Goal: Information Seeking & Learning: Learn about a topic

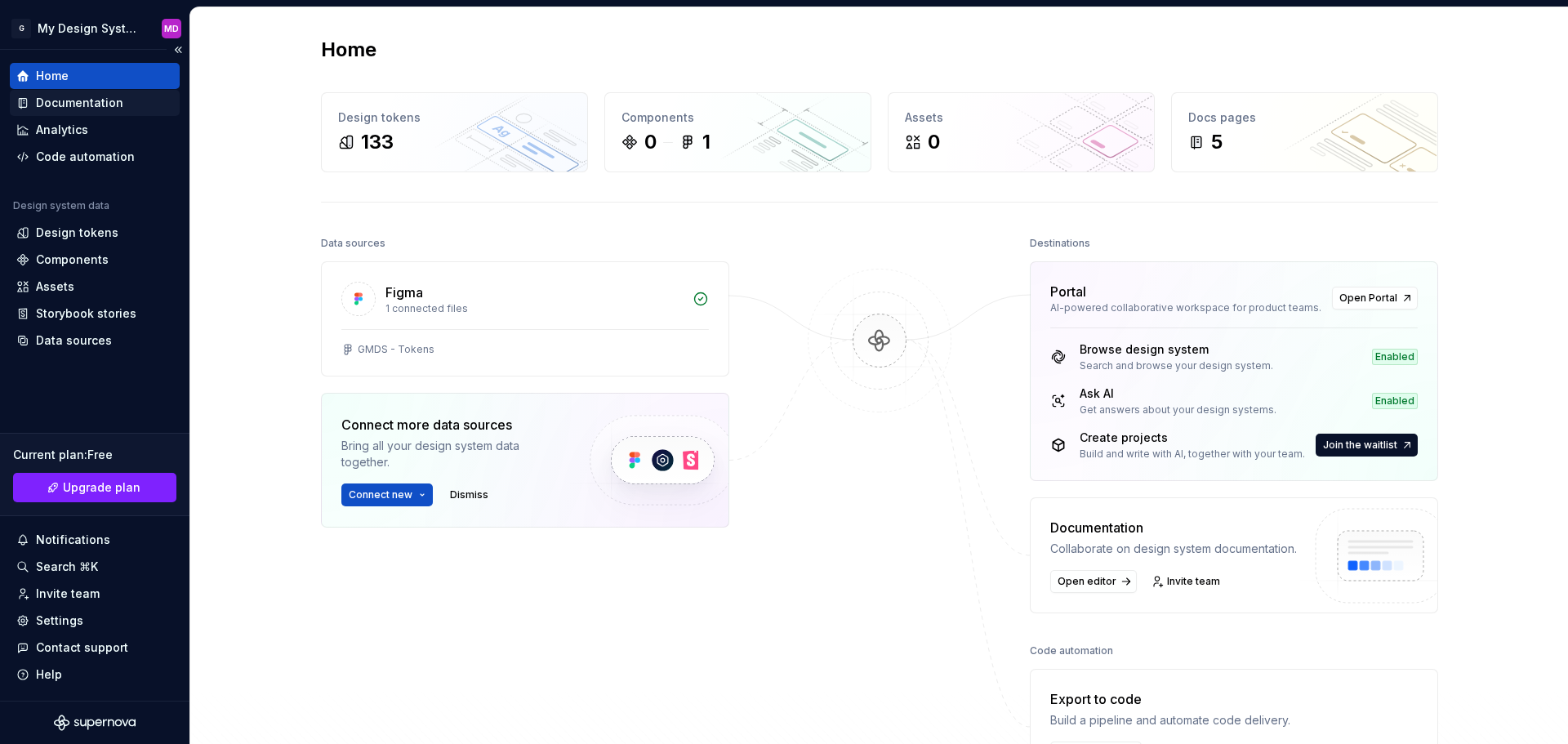
click at [101, 106] on div "Documentation" at bounding box center [80, 102] width 87 height 17
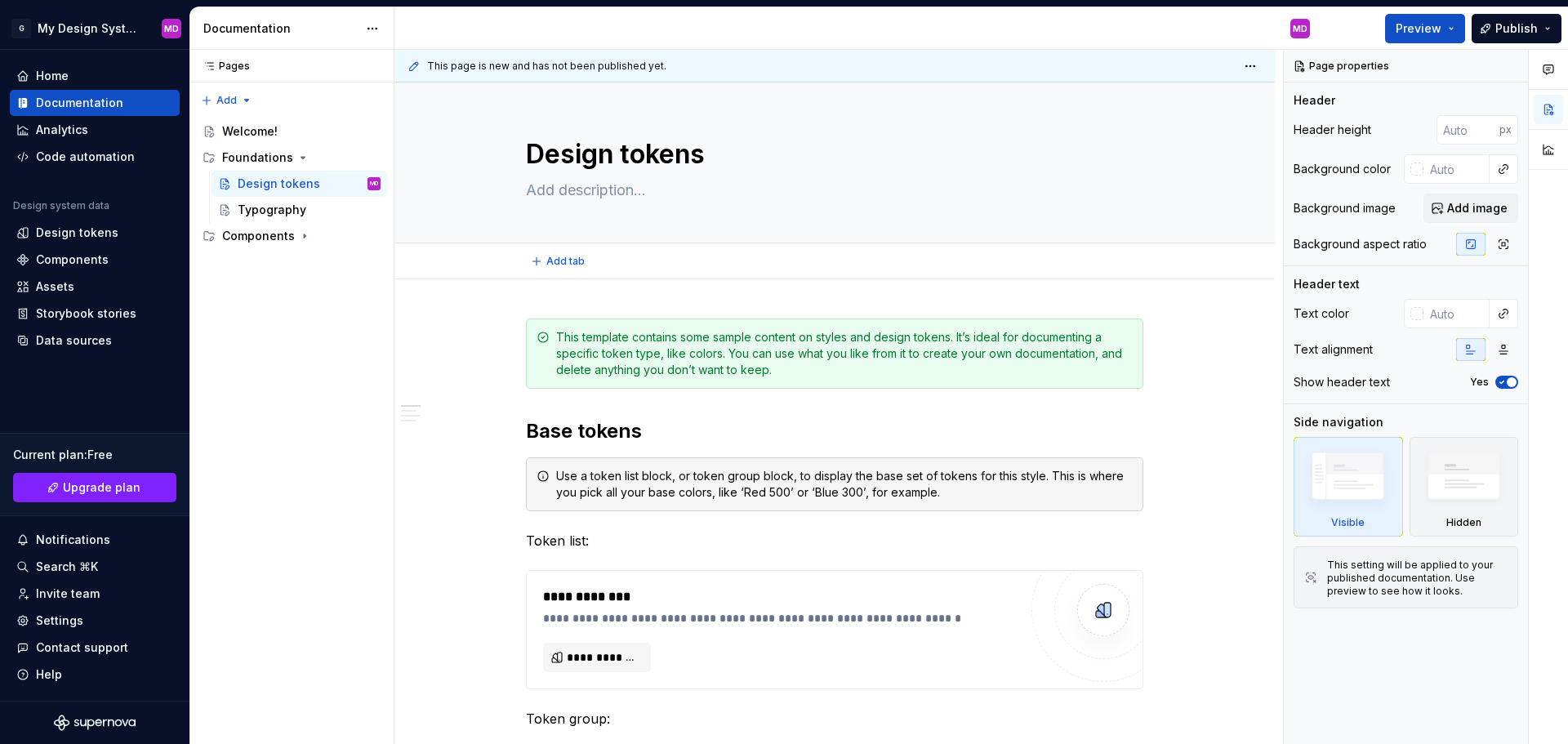
type textarea "*"
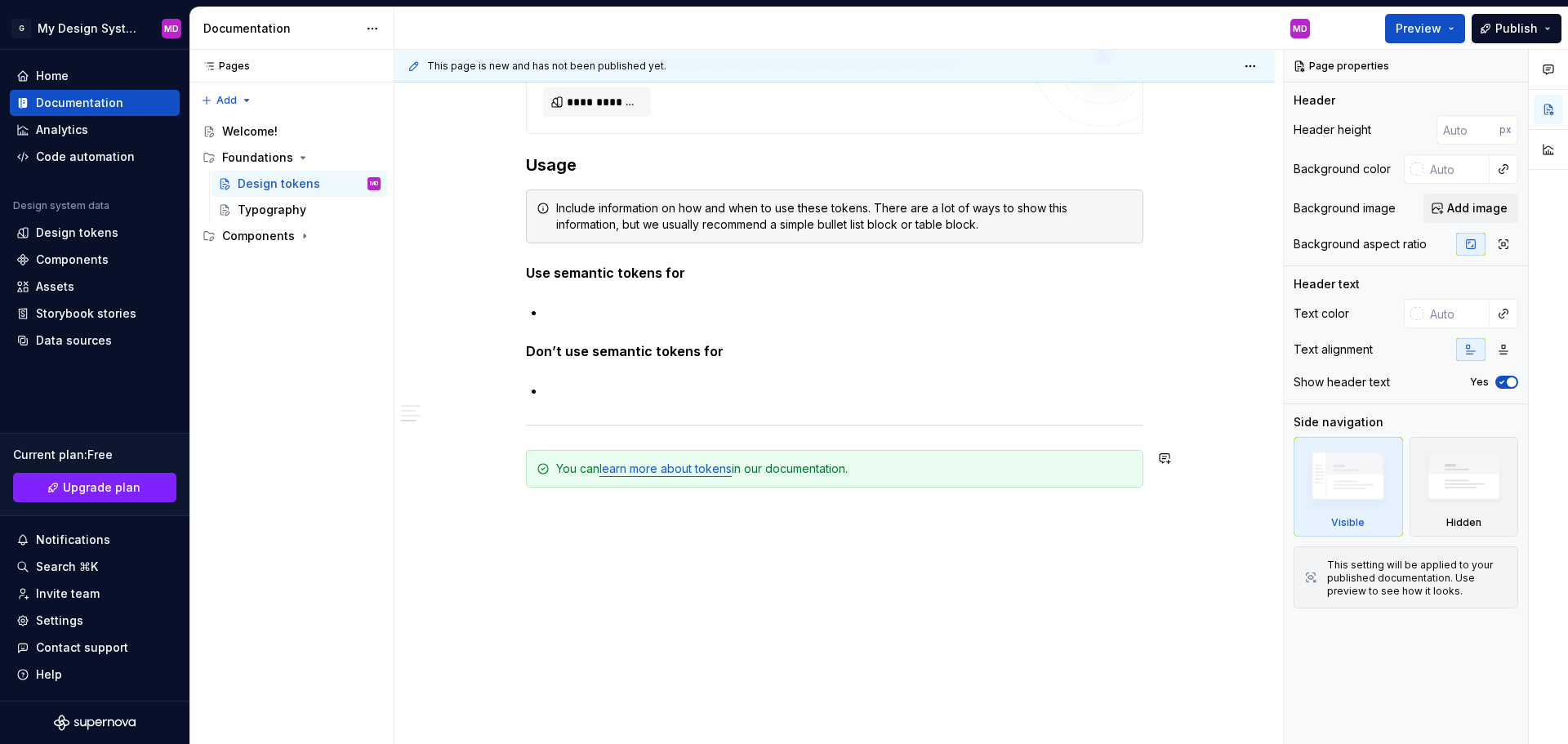
scroll to position [1301, 0]
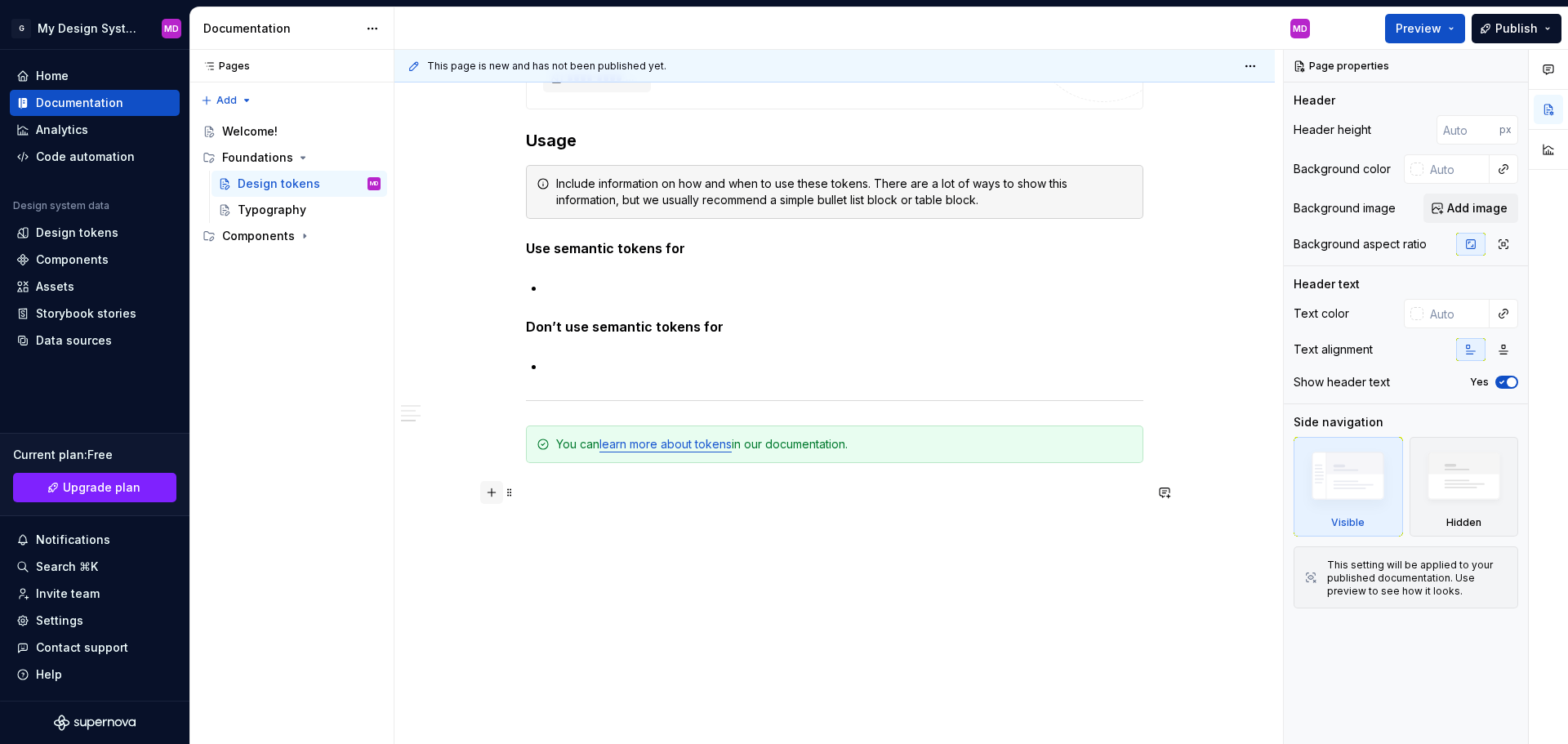
click at [490, 493] on button "button" at bounding box center [491, 492] width 23 height 23
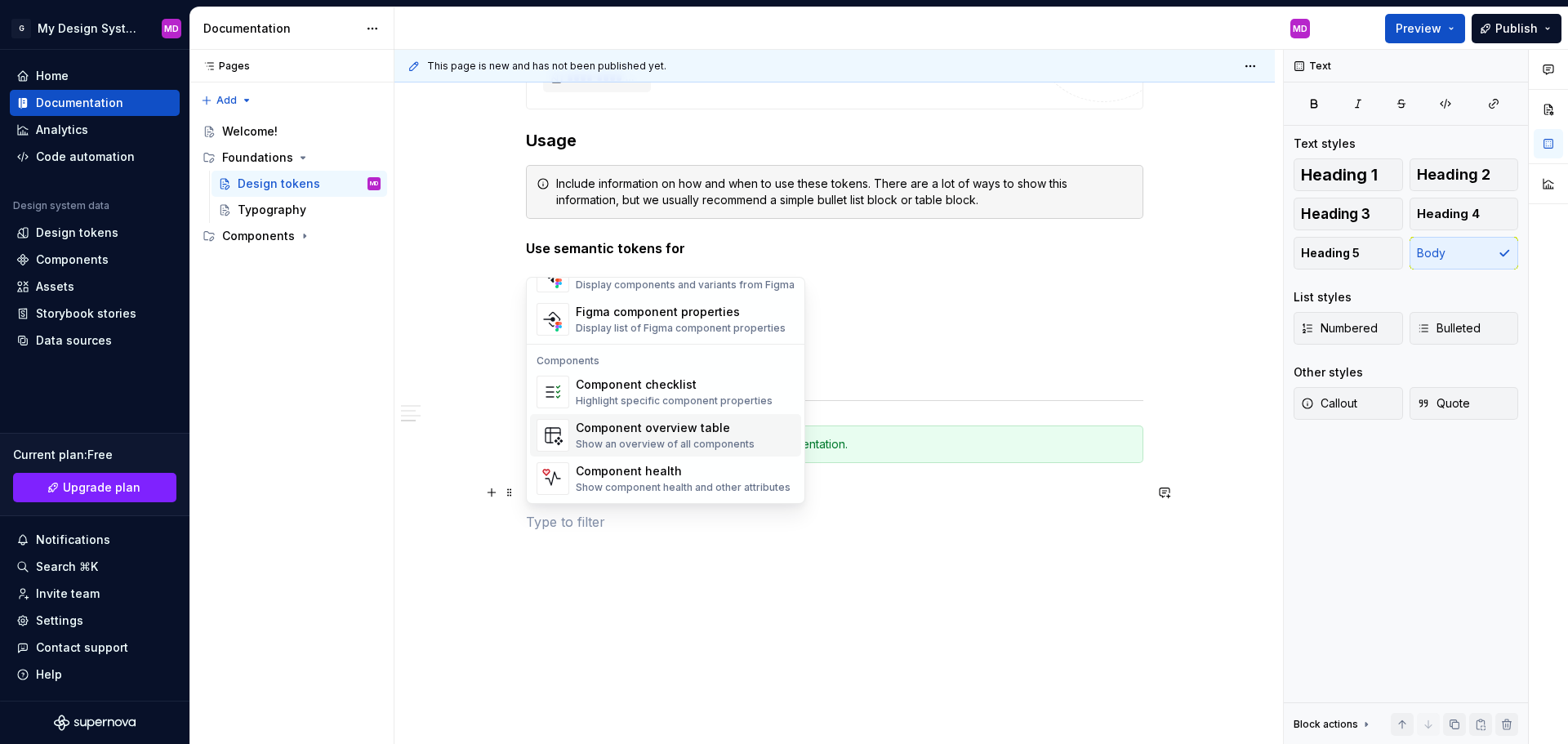
scroll to position [1544, 0]
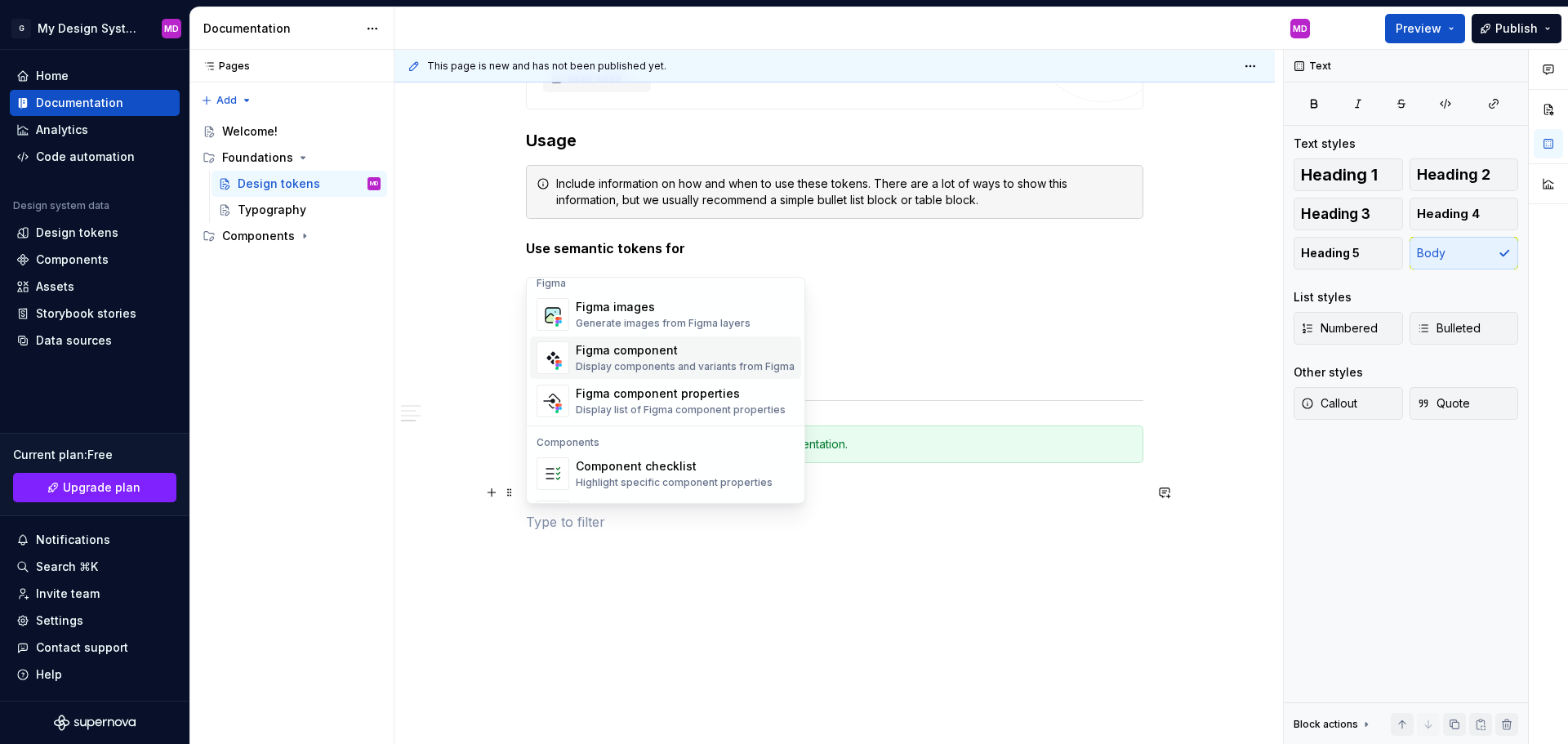
click at [672, 356] on div "Figma component" at bounding box center [685, 350] width 219 height 17
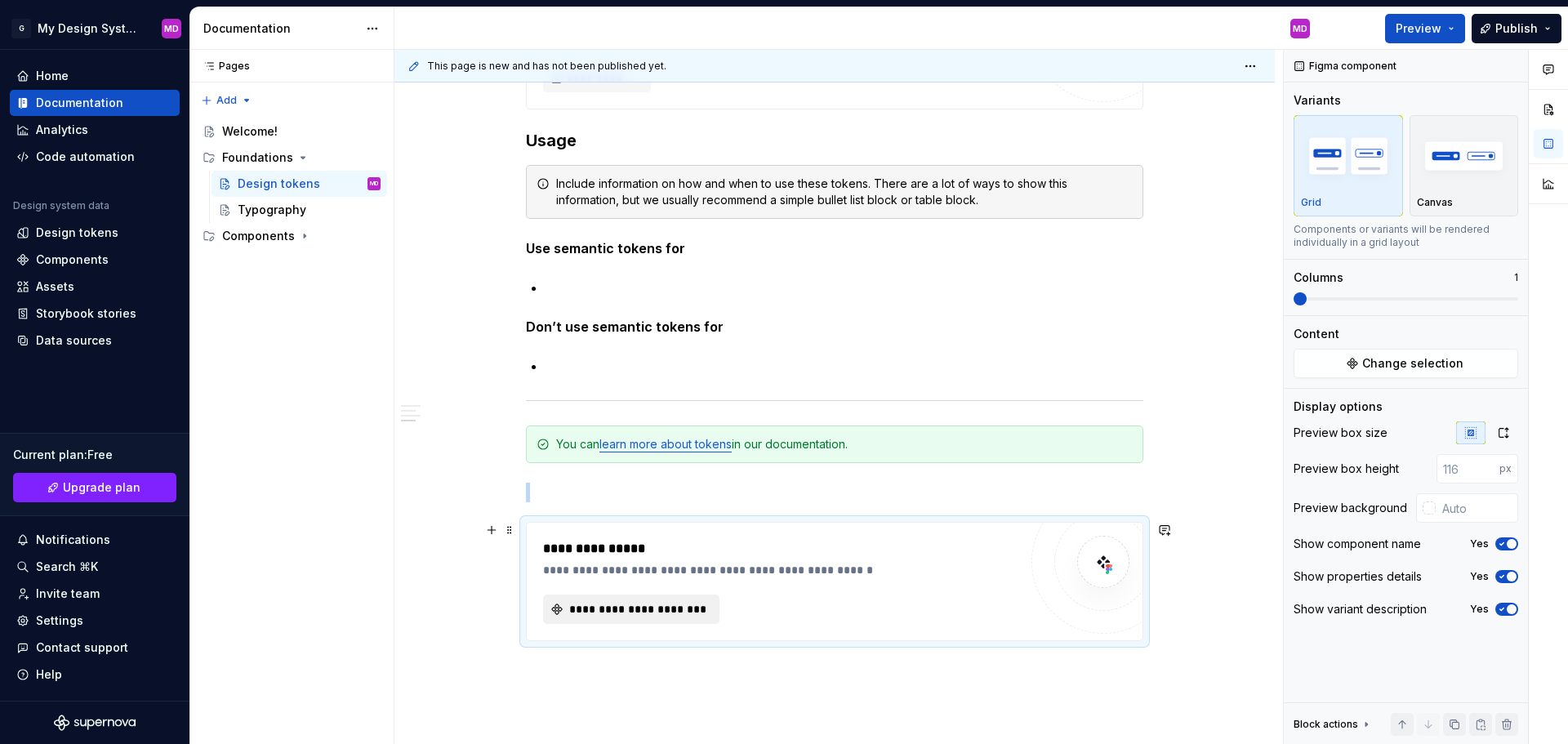
click at [693, 611] on span "**********" at bounding box center [638, 608] width 142 height 17
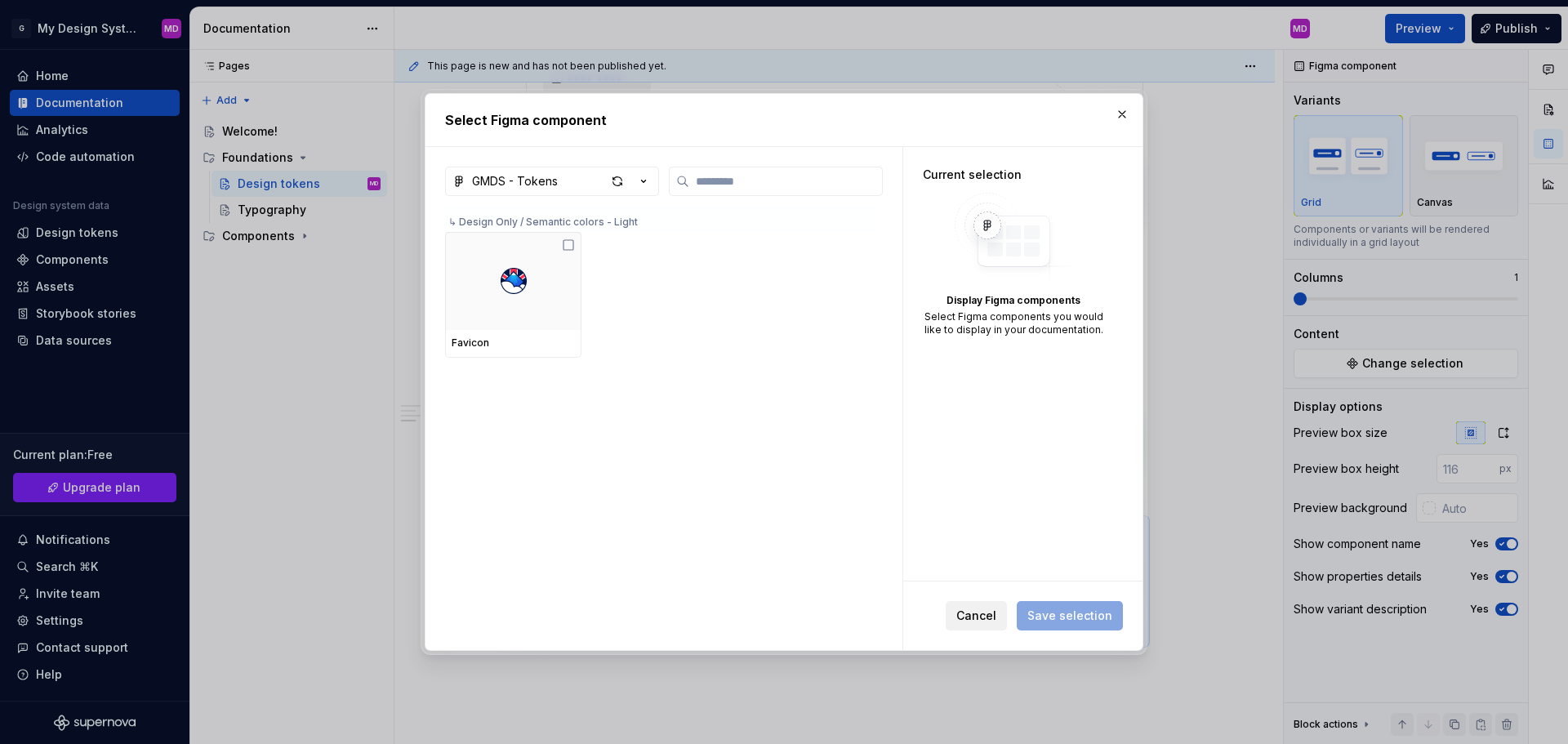
click at [992, 623] on button "Cancel" at bounding box center [976, 615] width 61 height 30
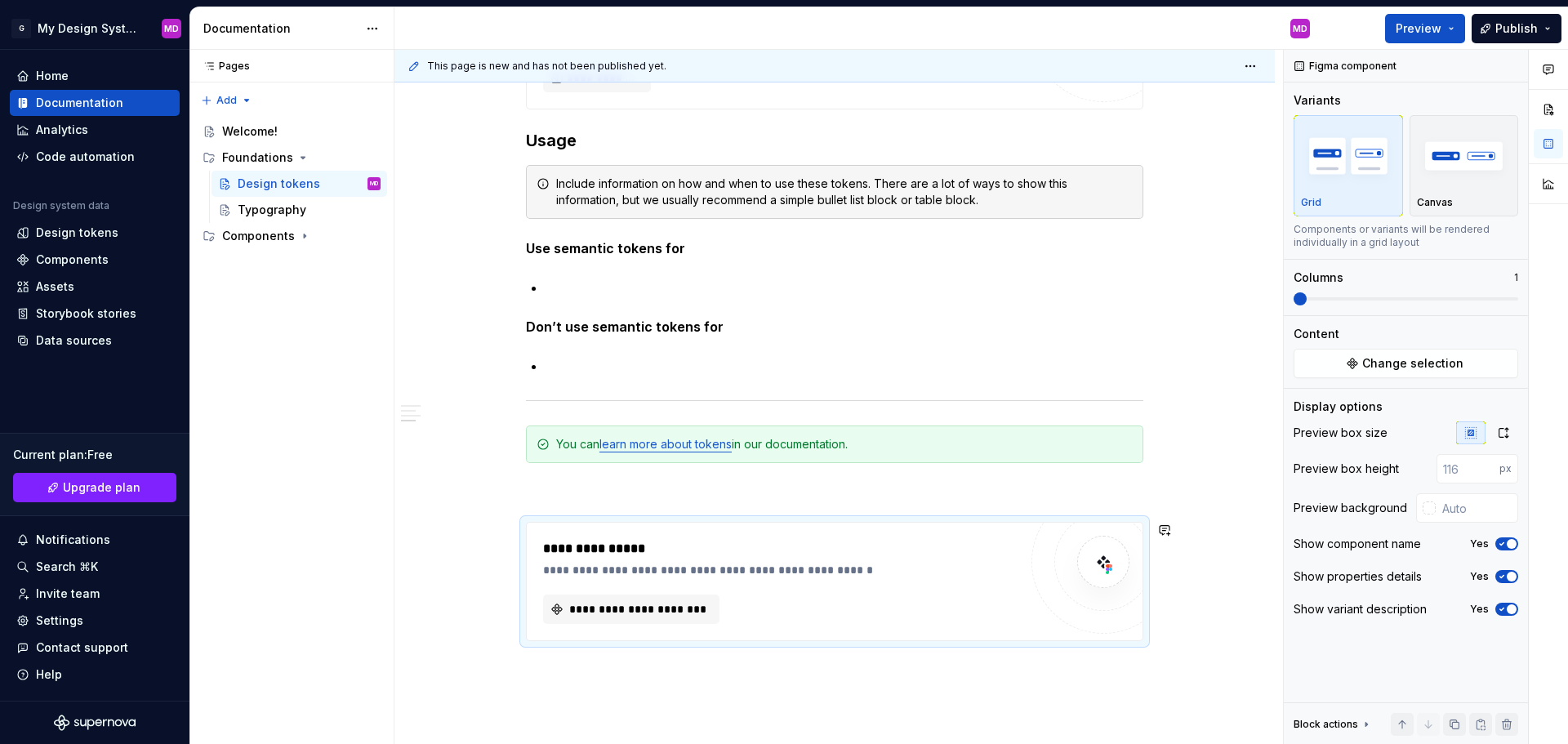
click at [116, 31] on html "G My Design System MD Home Documentation Analytics Code automation Design syste…" at bounding box center [784, 372] width 1568 height 744
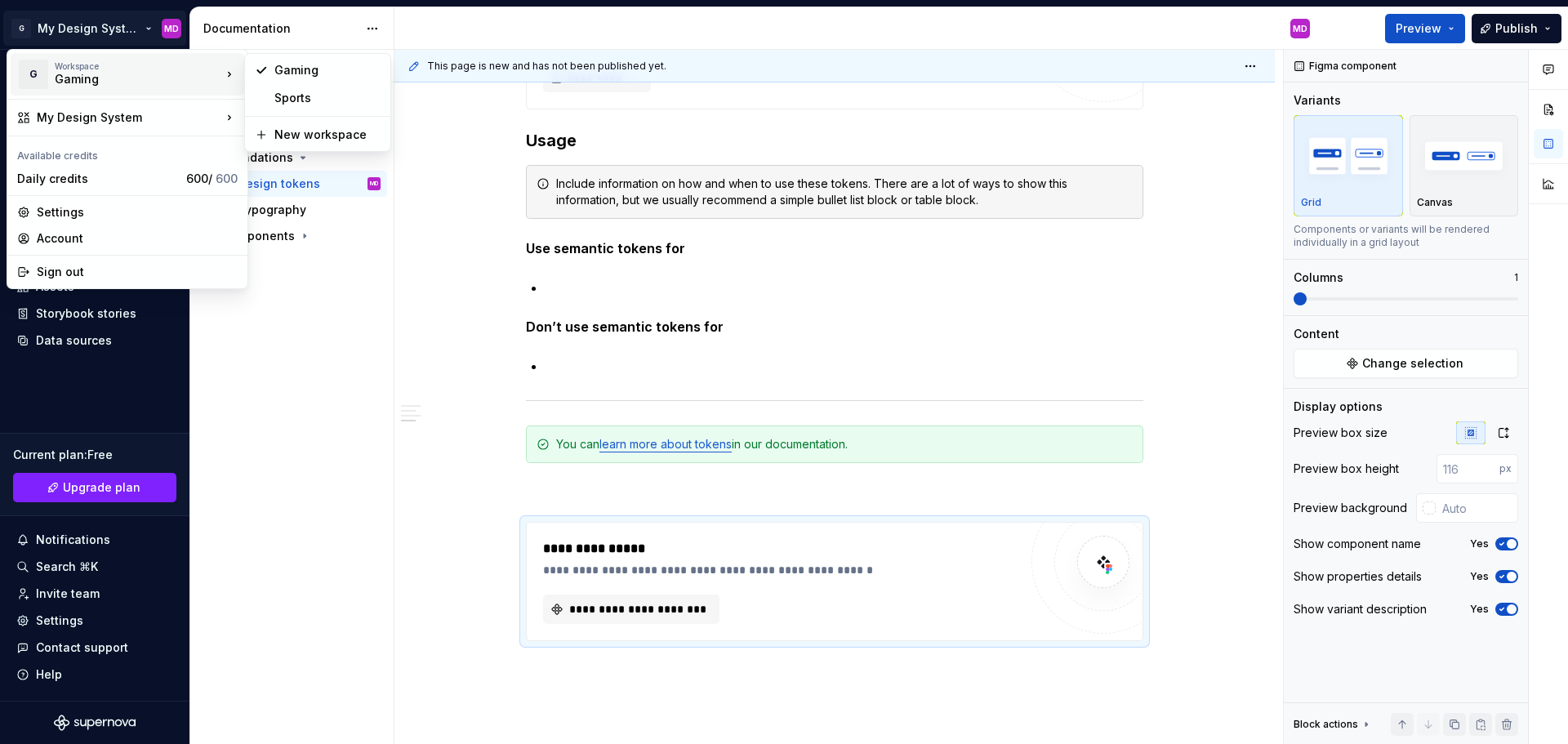
click at [129, 77] on div "Gaming" at bounding box center [124, 79] width 139 height 17
click at [313, 95] on div "Sports" at bounding box center [327, 98] width 106 height 17
